Goal: Task Accomplishment & Management: Complete application form

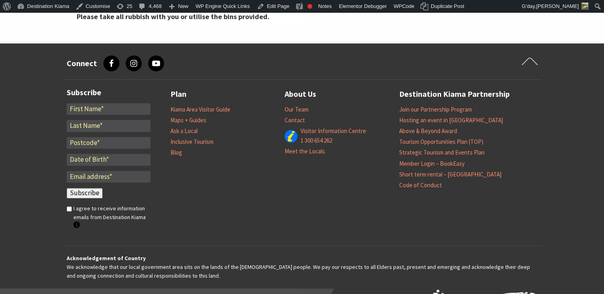
scroll to position [3342, 0]
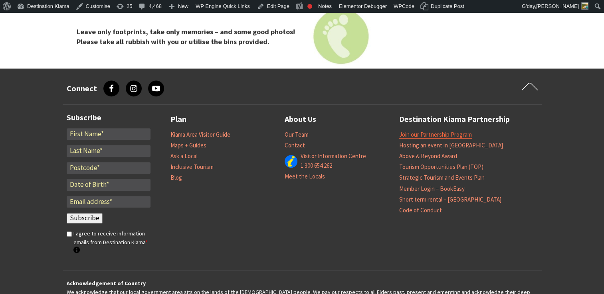
click at [446, 131] on link "Join our Partnership Program" at bounding box center [435, 135] width 73 height 8
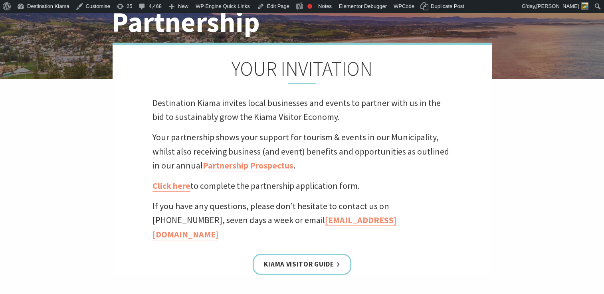
scroll to position [138, 0]
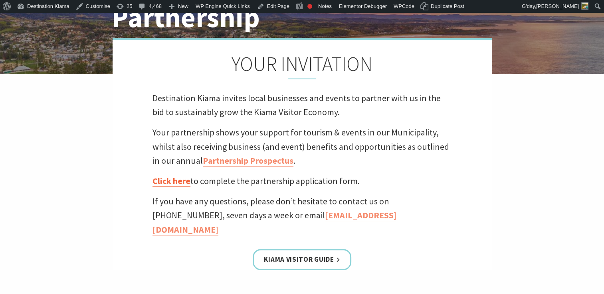
click at [172, 177] on link "Click here" at bounding box center [171, 182] width 38 height 12
